Goal: Task Accomplishment & Management: Use online tool/utility

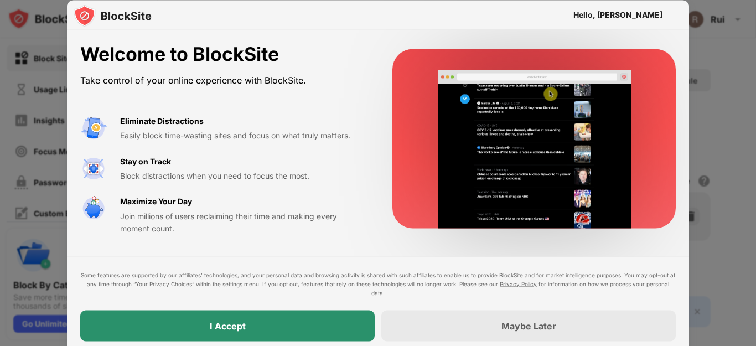
click at [290, 323] on div "I Accept" at bounding box center [227, 325] width 295 height 31
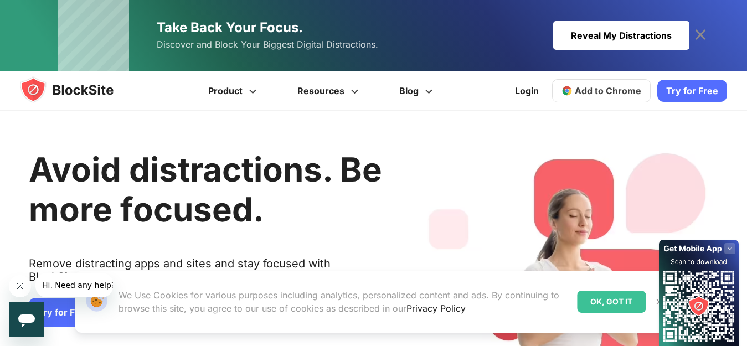
click at [611, 299] on div "OK, GOT IT" at bounding box center [611, 302] width 69 height 22
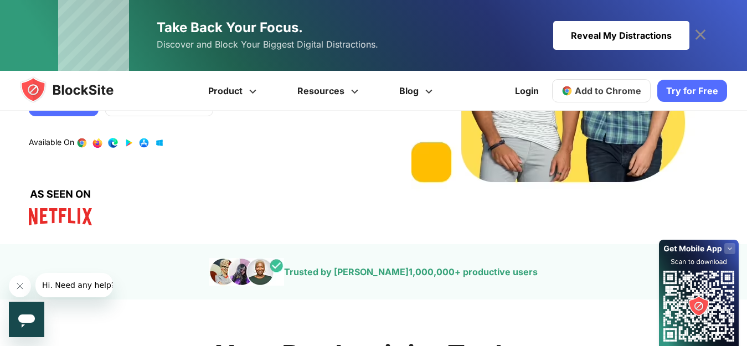
scroll to position [388, 0]
